Goal: Task Accomplishment & Management: Manage account settings

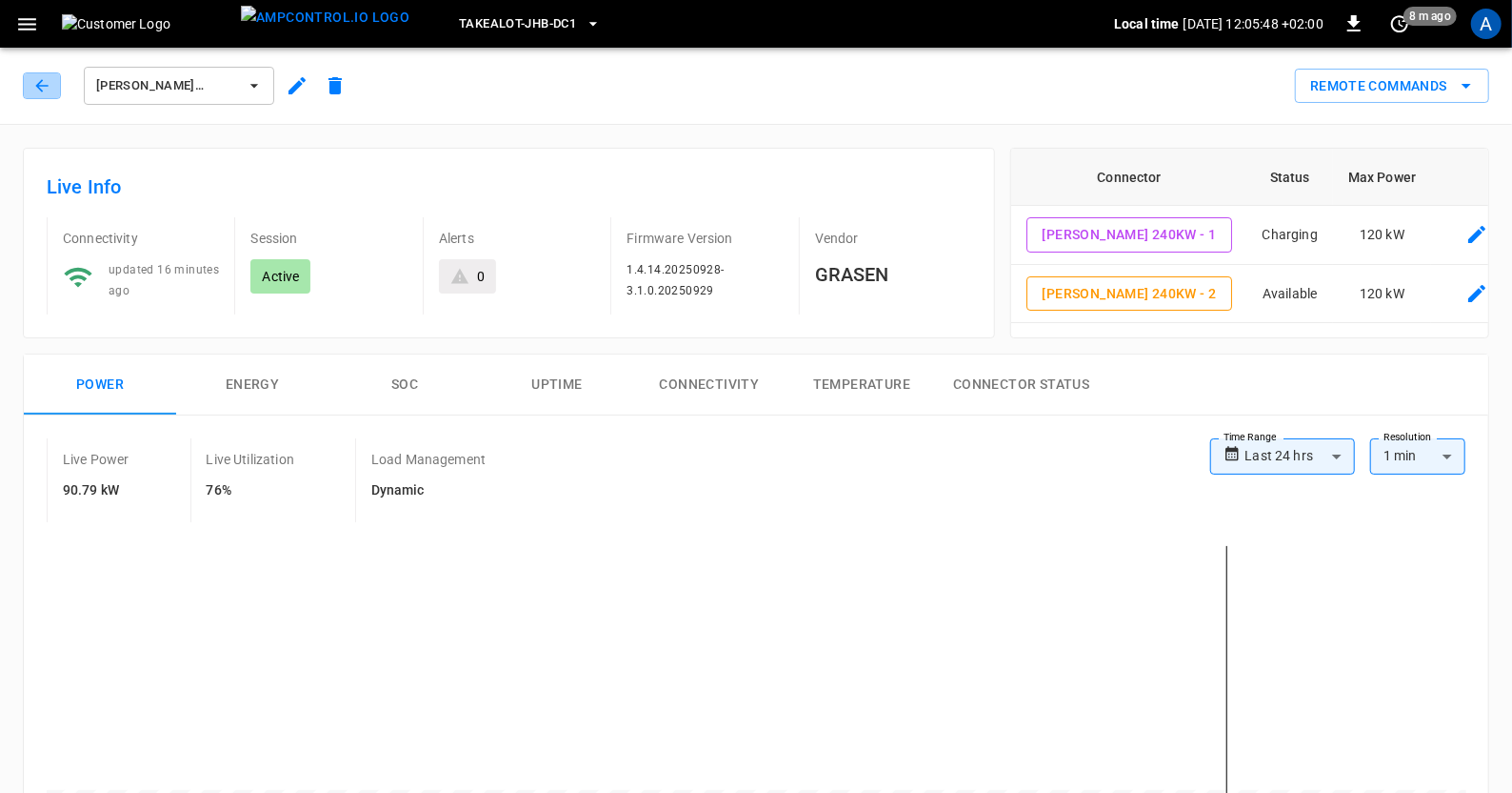
click at [54, 76] on button "button" at bounding box center [42, 85] width 38 height 27
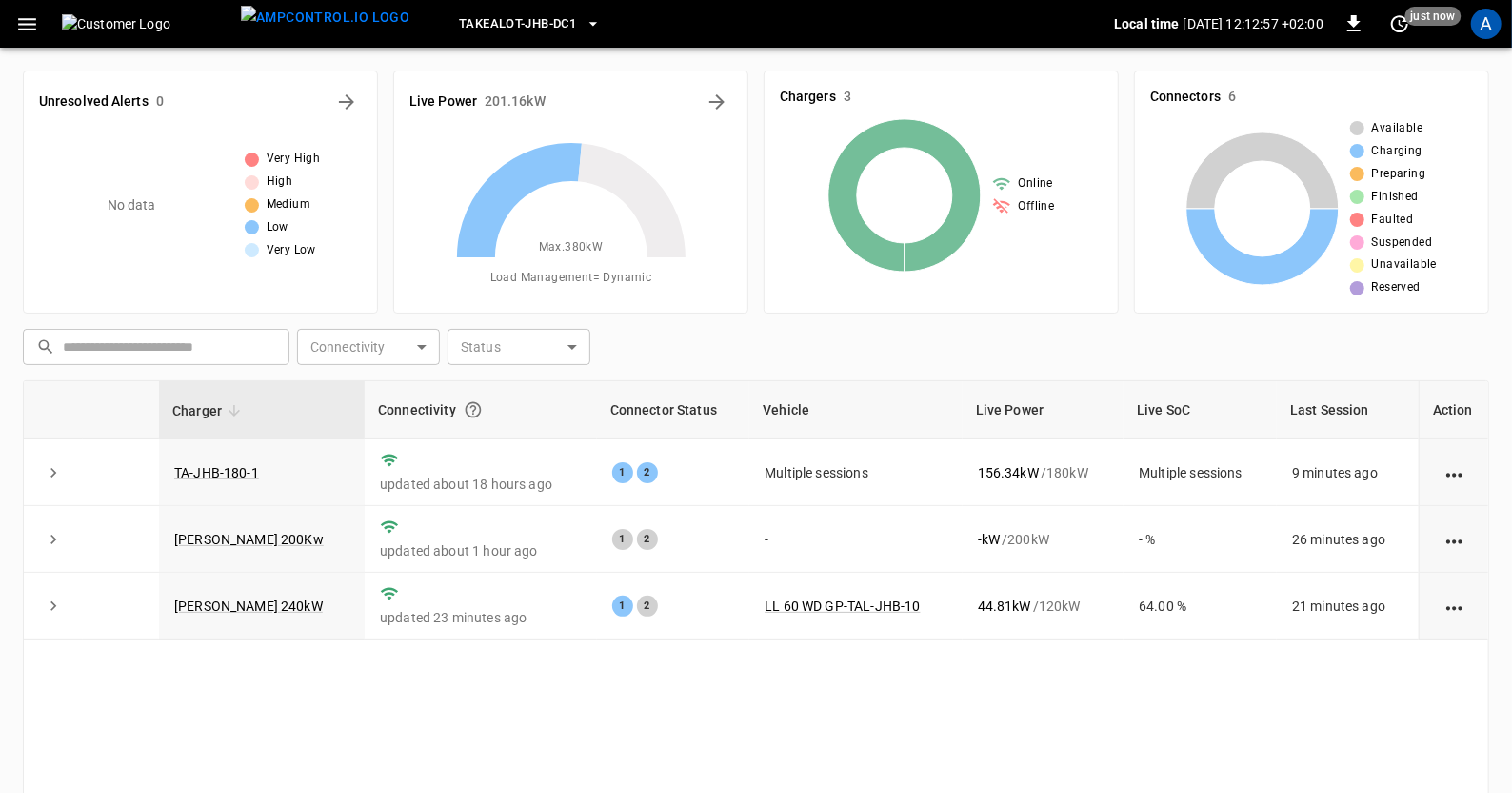
click at [1489, 12] on div "A" at bounding box center [1486, 24] width 31 height 31
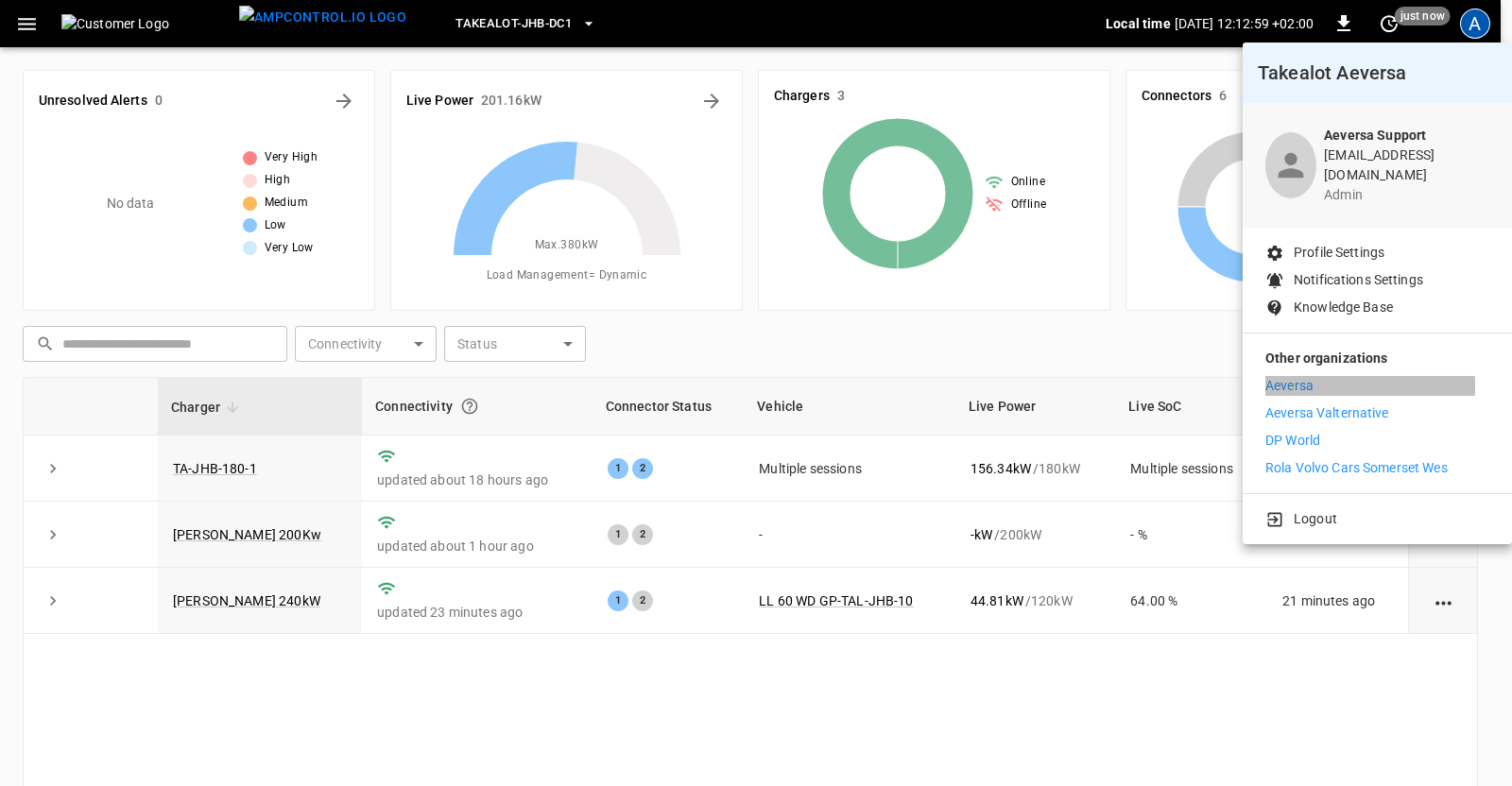
click at [1290, 376] on p "Aeversa" at bounding box center [1288, 386] width 48 height 20
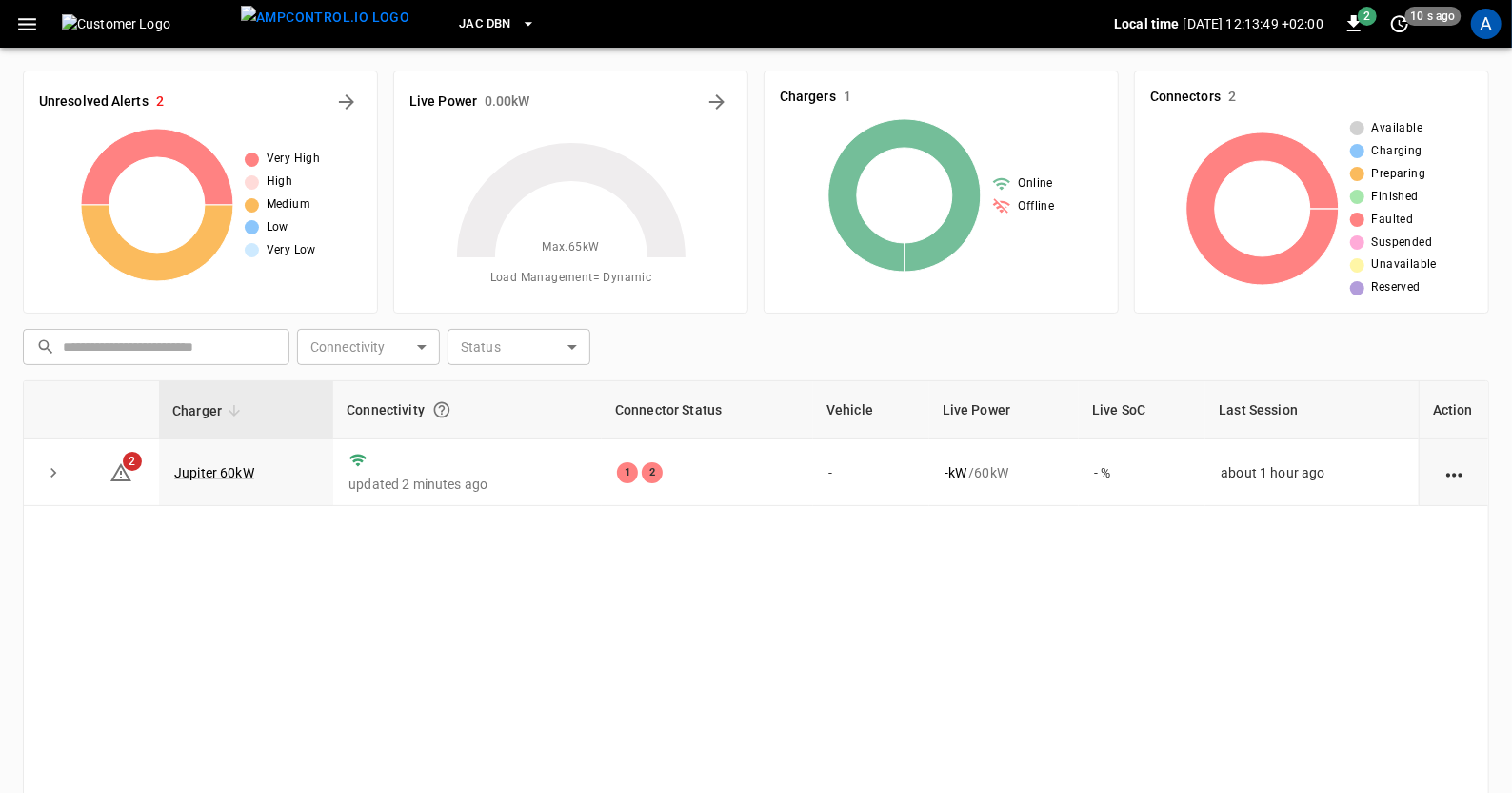
click at [213, 475] on link "Jupiter 60kW" at bounding box center [214, 472] width 80 height 15
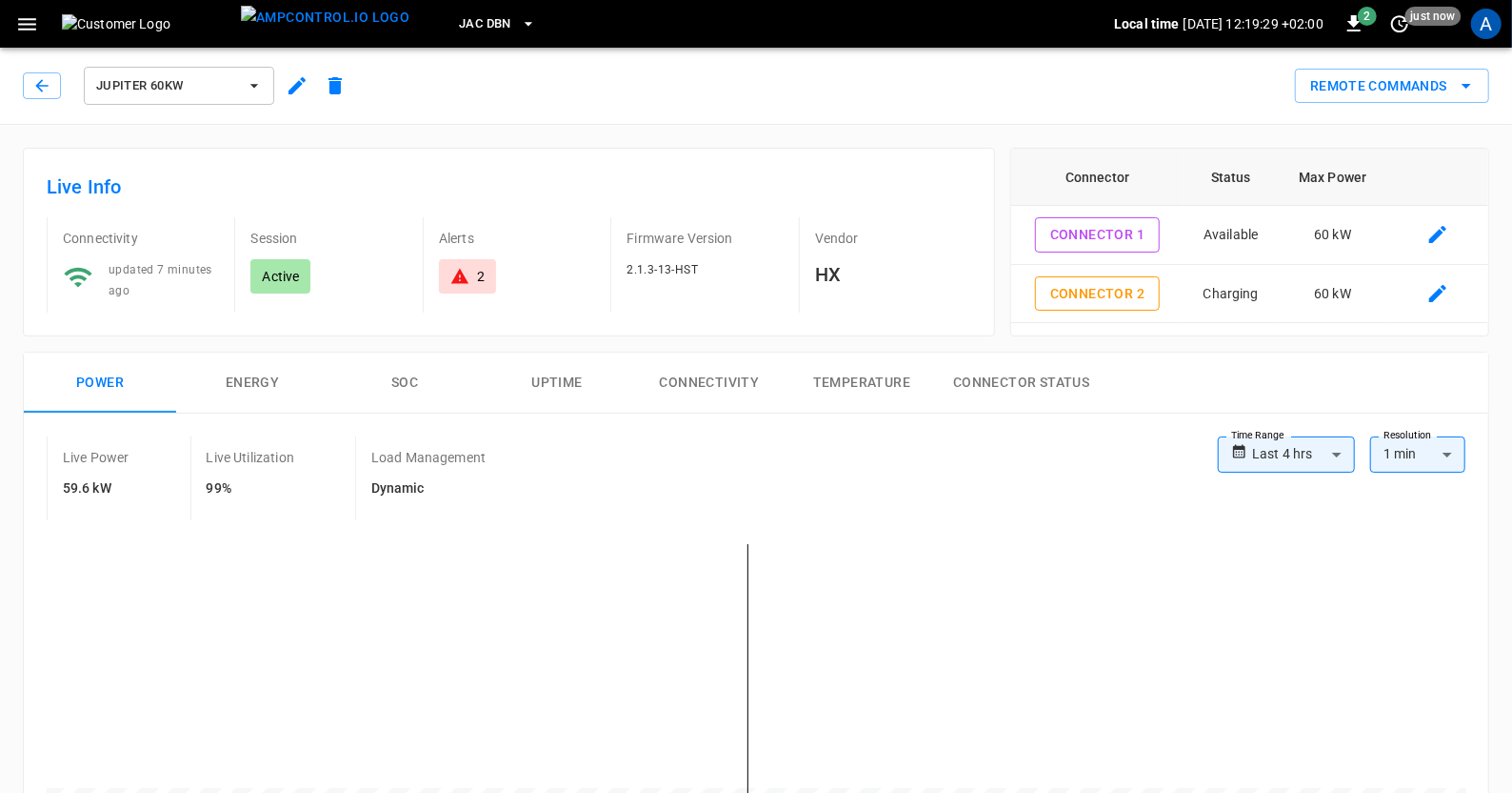
click at [290, 97] on button "button" at bounding box center [297, 85] width 38 height 35
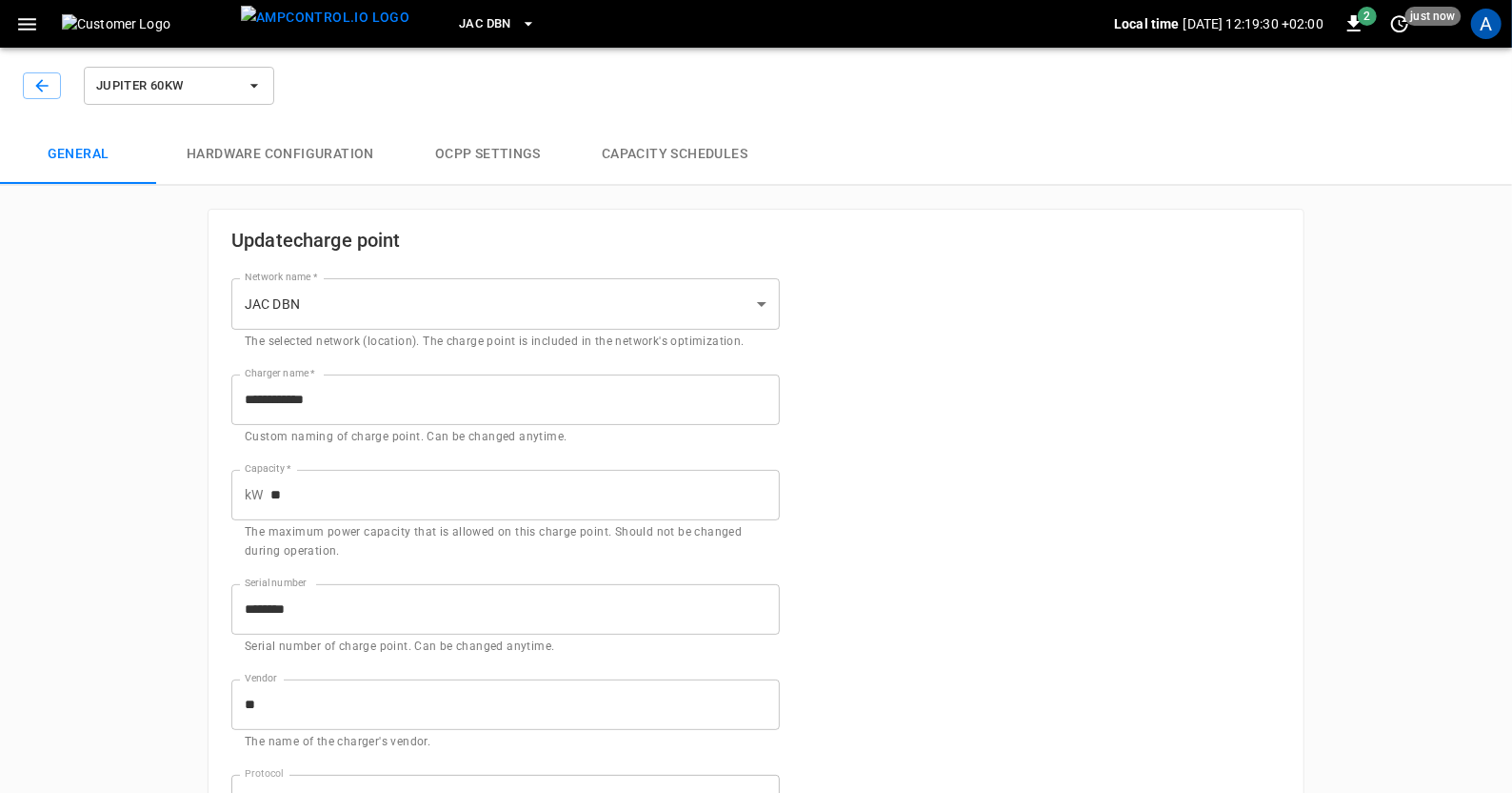
type input "**********"
